Goal: Navigation & Orientation: Find specific page/section

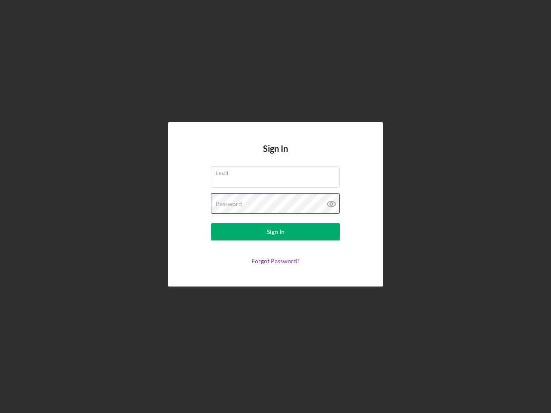
click at [275, 207] on div "Password" at bounding box center [275, 204] width 129 height 22
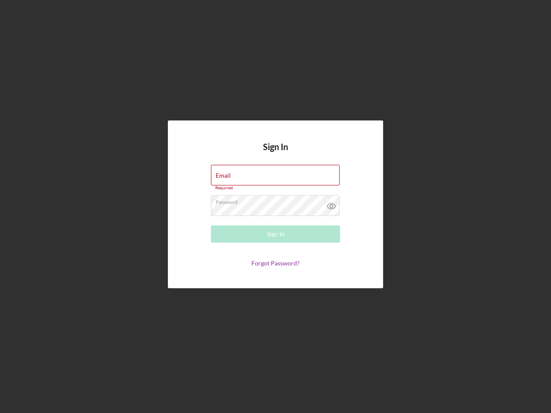
click at [331, 204] on icon at bounding box center [332, 206] width 22 height 22
